Goal: Contribute content

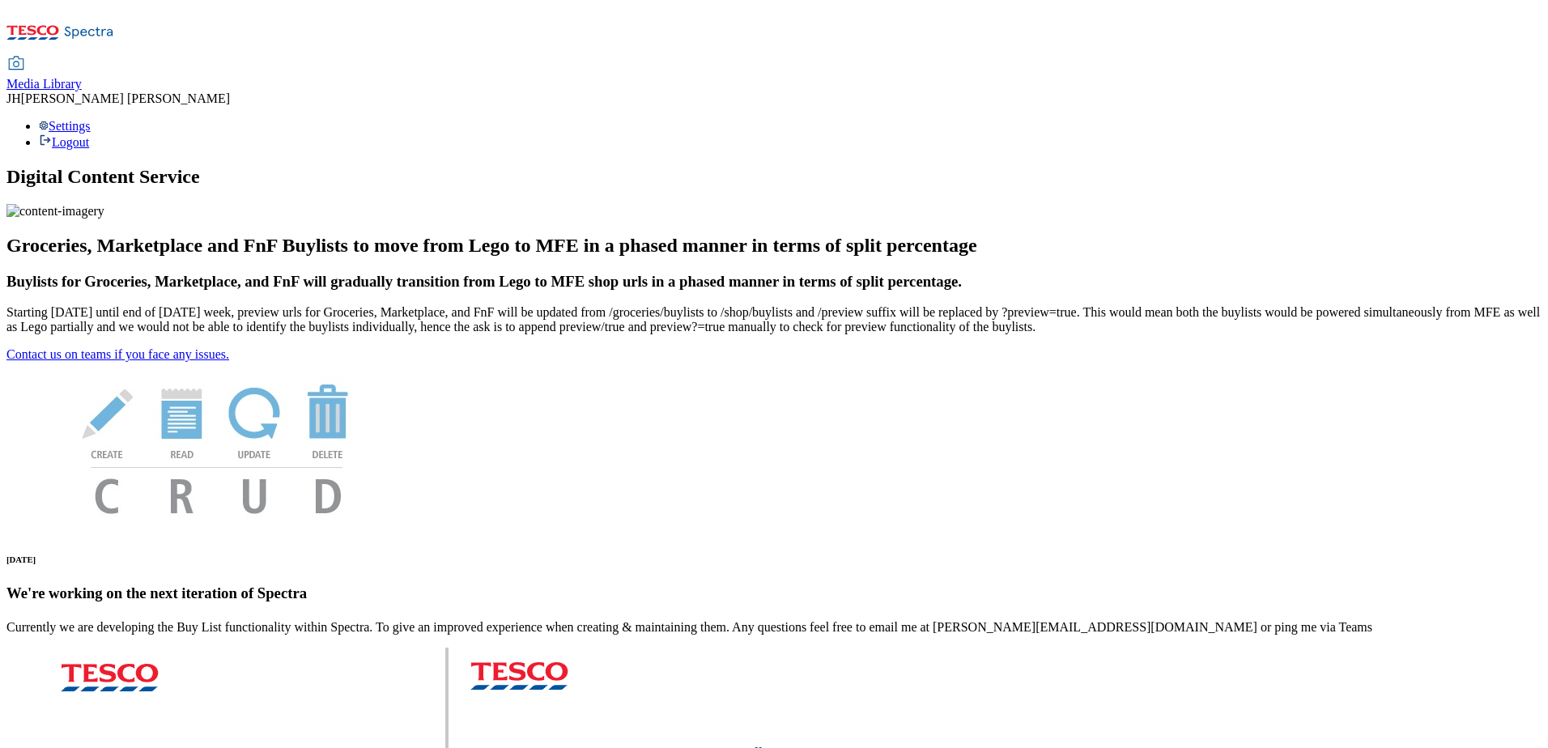
click at [26, 54] on icon at bounding box center [15, 63] width 19 height 19
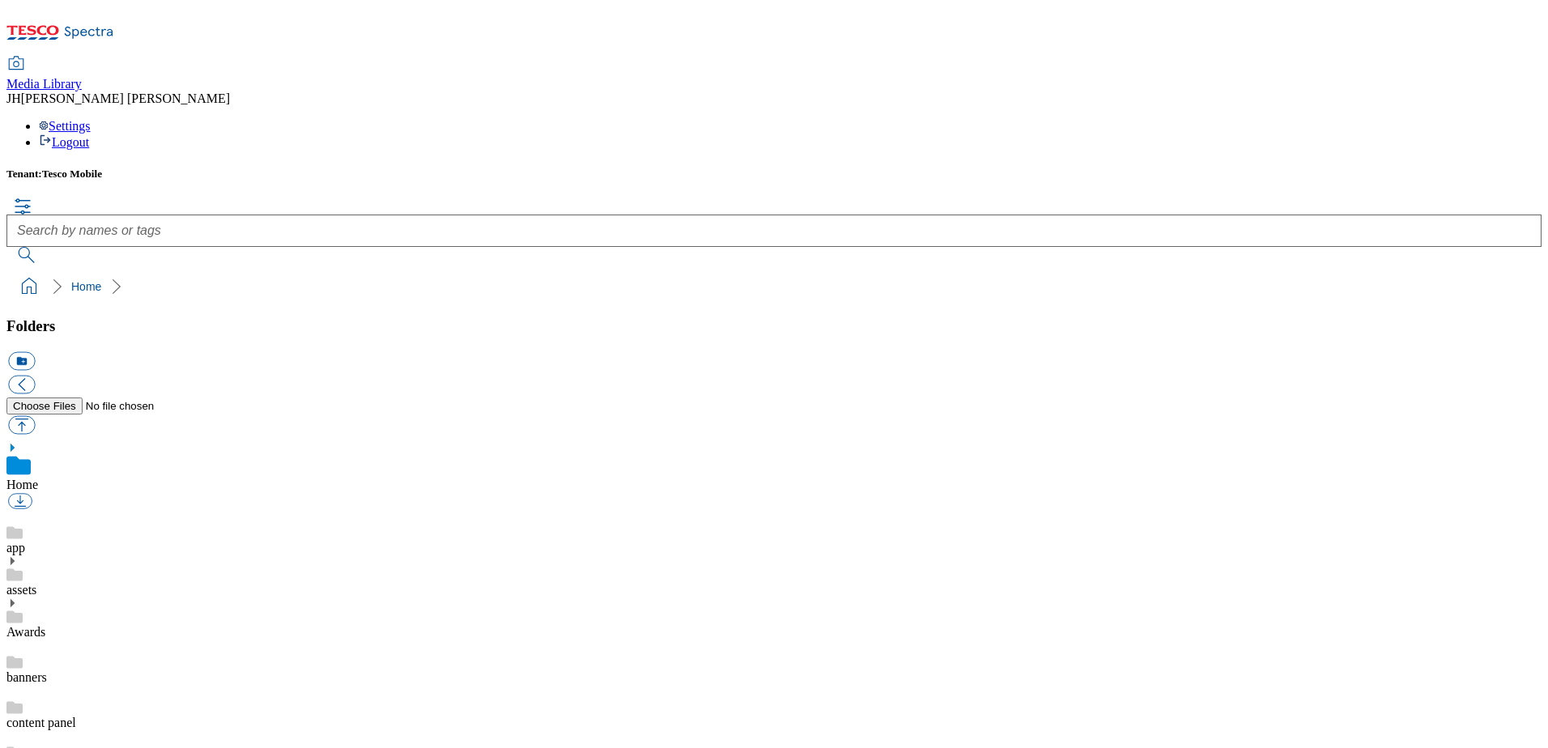
scroll to position [2, 0]
click at [35, 415] on button "button" at bounding box center [21, 424] width 27 height 19
type input "C:\fakepath\Beats iPhone 17 Pro Case Bedrock Blue 2.png"
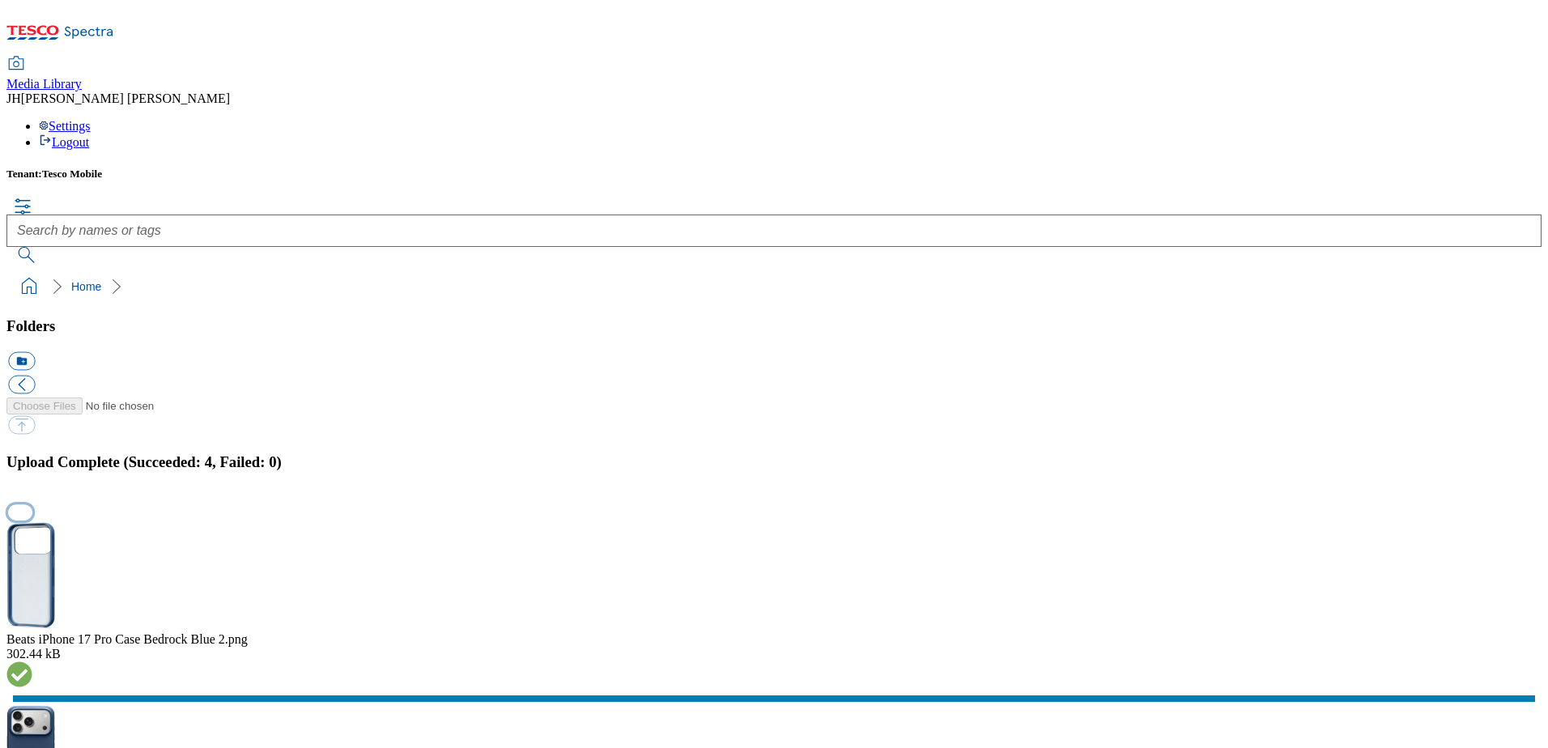
click at [32, 505] on button "button" at bounding box center [20, 512] width 24 height 15
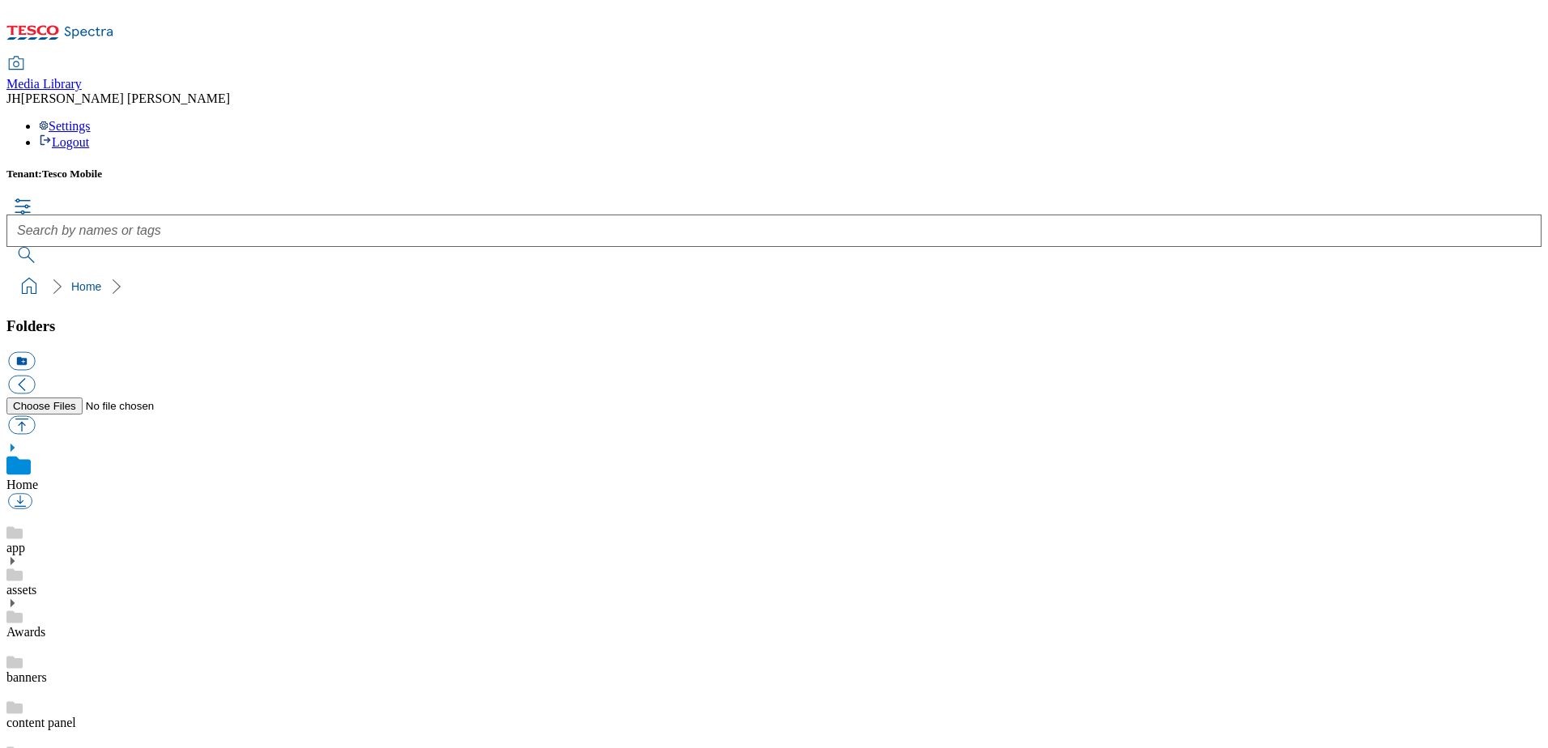
scroll to position [2, 0]
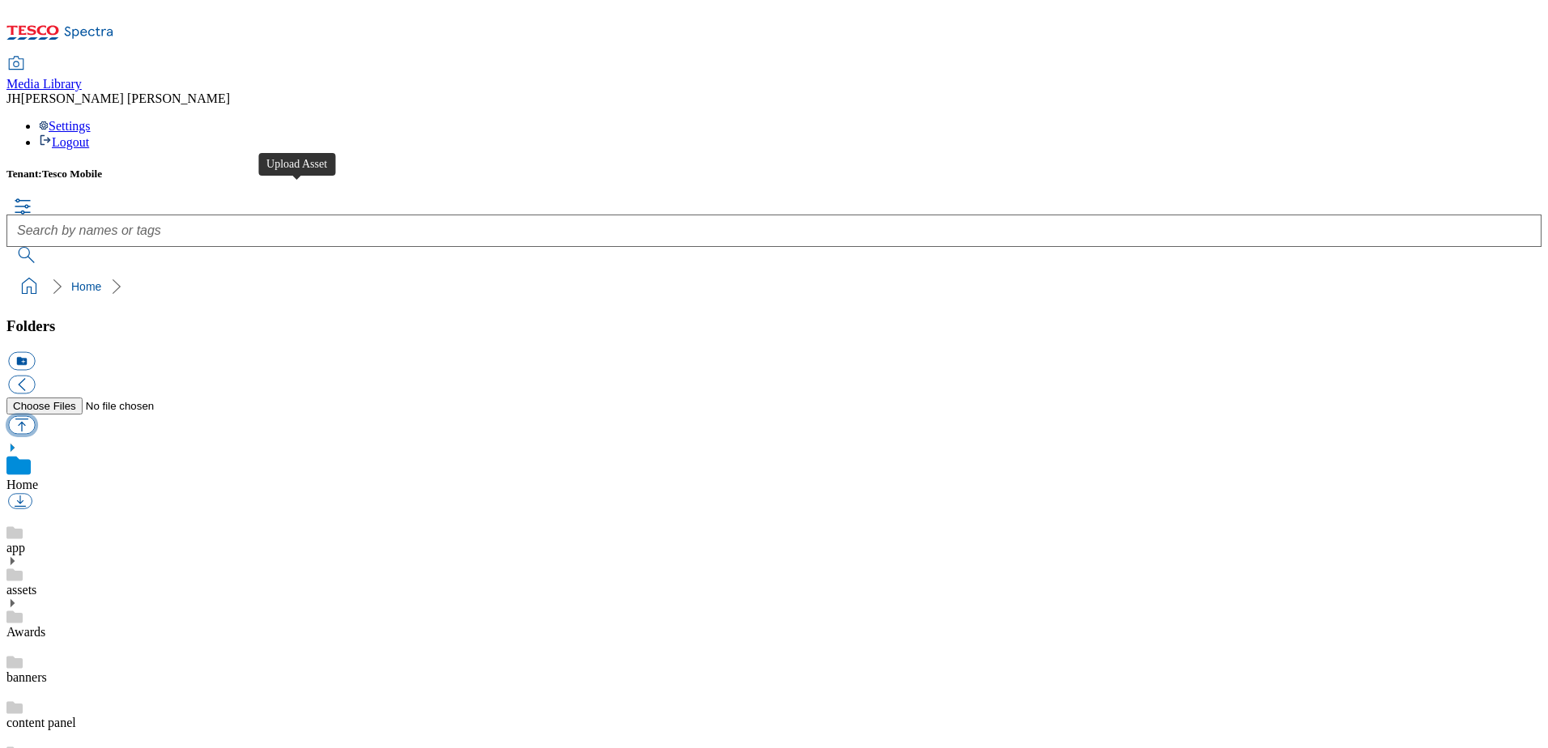
click at [35, 415] on button "button" at bounding box center [21, 424] width 27 height 19
type input "C:\fakepath\Beats iPhone 17 Pro Max Bedrock Blue 2.png"
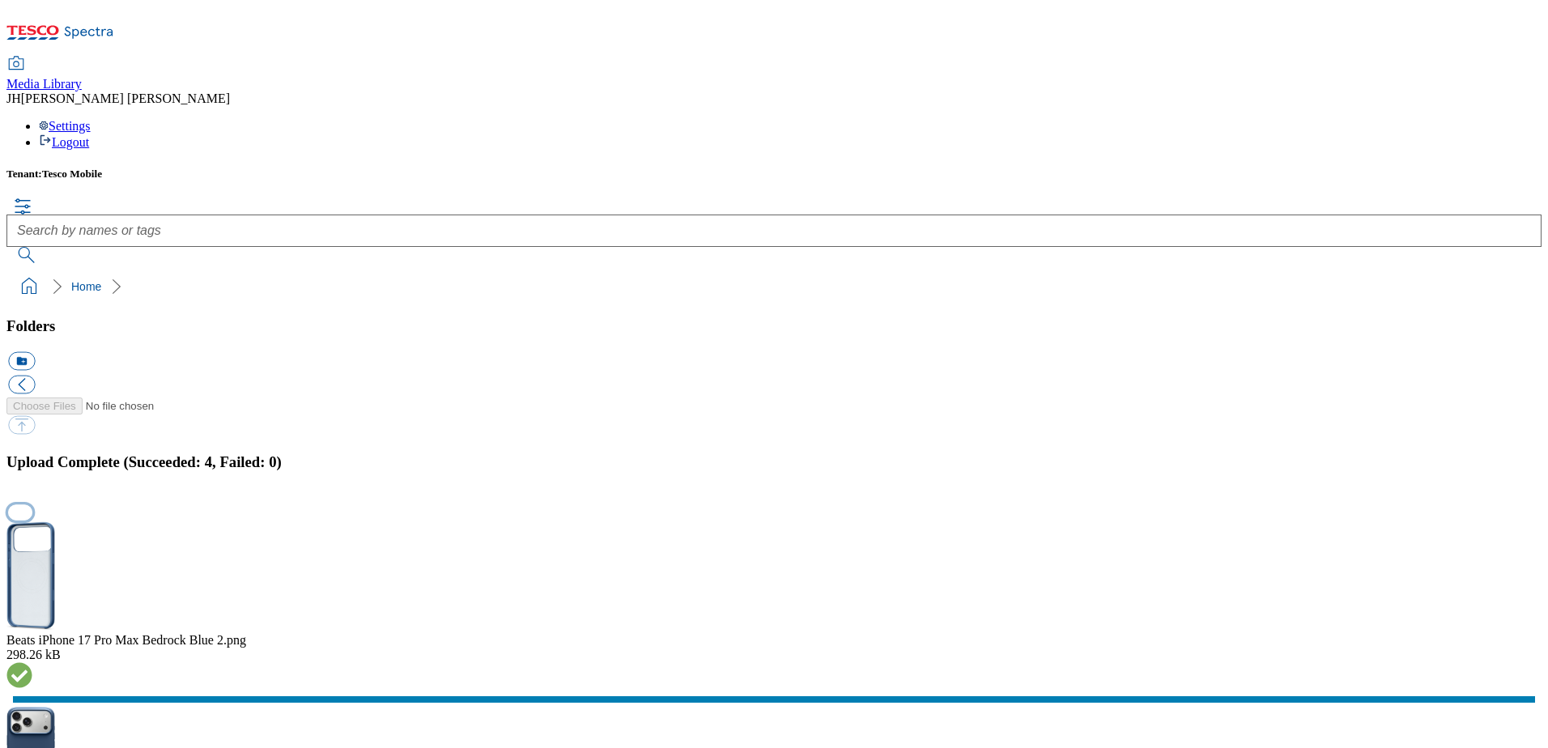
click at [32, 505] on button "button" at bounding box center [20, 512] width 24 height 15
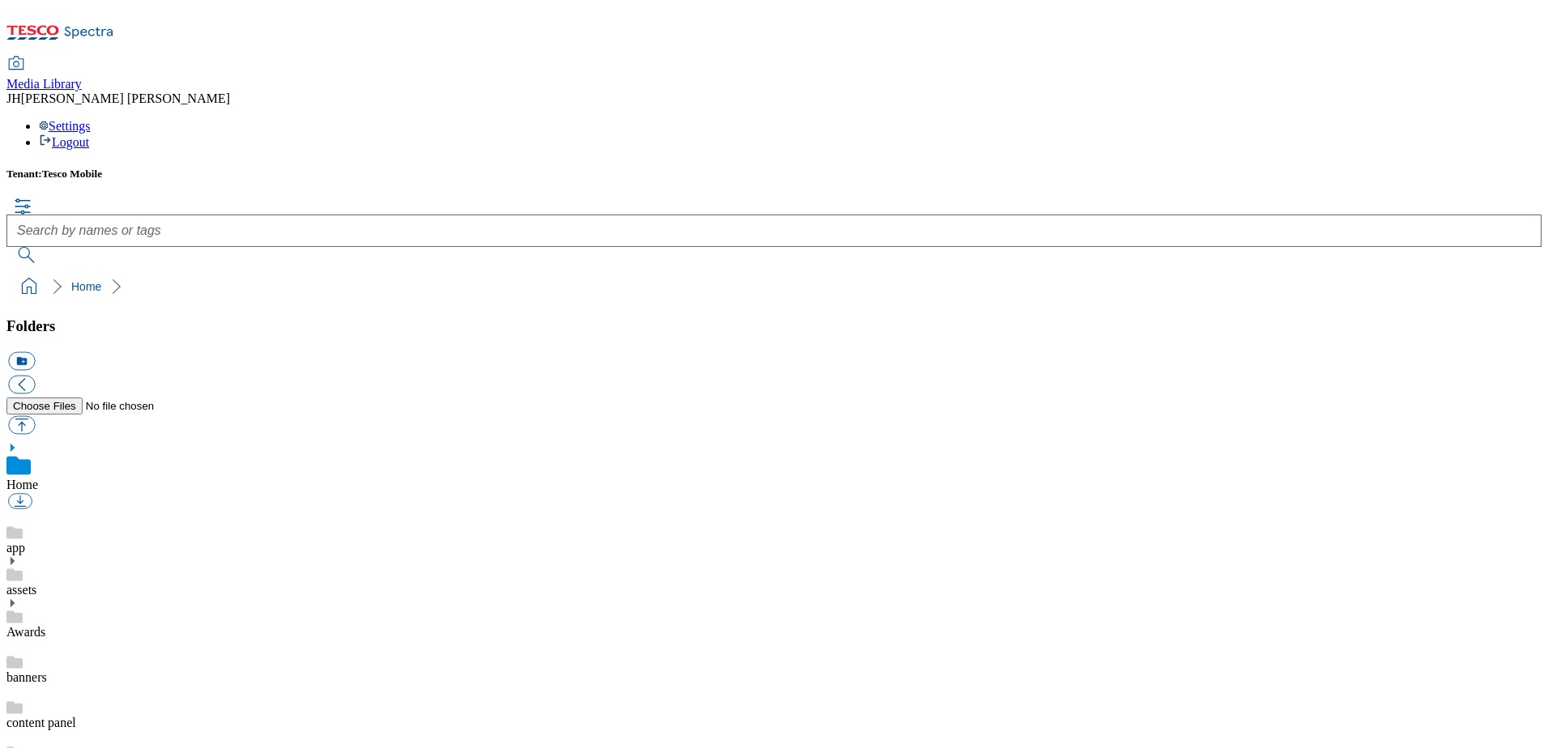
scroll to position [2, 0]
